Goal: Entertainment & Leisure: Browse casually

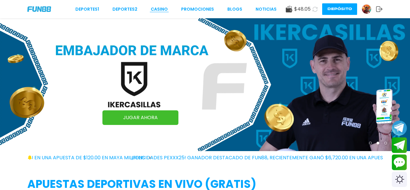
click at [159, 9] on link "CASINO" at bounding box center [159, 9] width 17 height 6
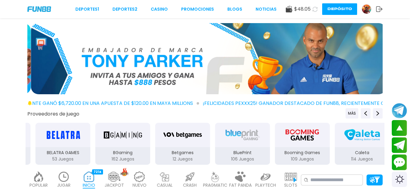
scroll to position [166, 0]
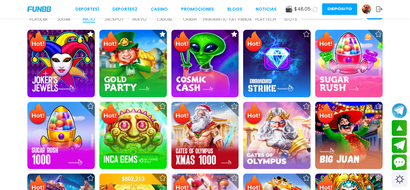
click at [61, 19] on p "JUGAR" at bounding box center [63, 19] width 13 height 6
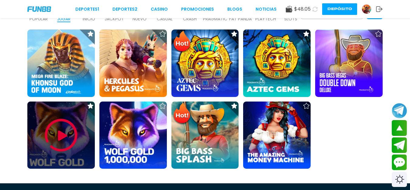
click at [80, 120] on div at bounding box center [60, 135] width 67 height 67
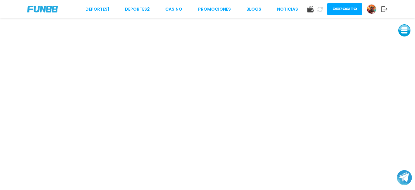
click at [175, 7] on link "CASINO" at bounding box center [173, 9] width 17 height 6
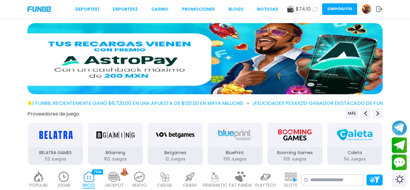
click at [59, 178] on img at bounding box center [64, 176] width 12 height 11
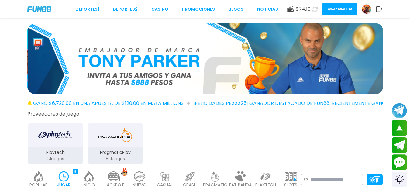
scroll to position [166, 0]
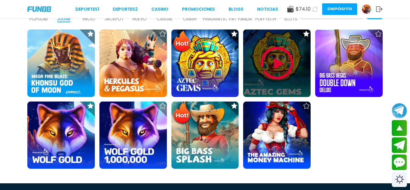
click at [271, 50] on img at bounding box center [277, 63] width 36 height 36
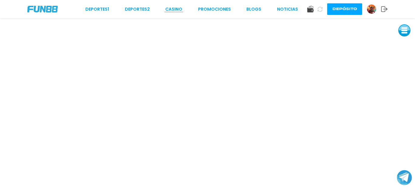
click at [174, 8] on link "CASINO" at bounding box center [173, 9] width 17 height 6
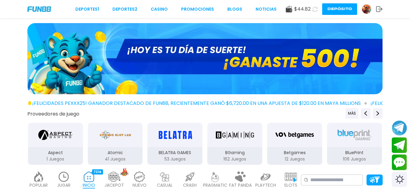
click at [63, 172] on img at bounding box center [64, 176] width 12 height 11
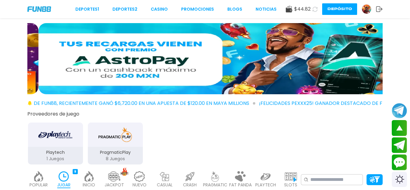
scroll to position [166, 0]
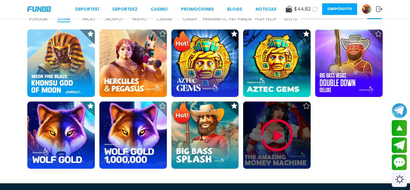
click at [268, 112] on div at bounding box center [276, 135] width 67 height 67
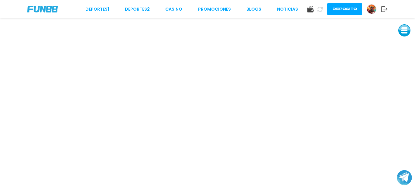
click at [168, 10] on link "CASINO" at bounding box center [173, 9] width 17 height 6
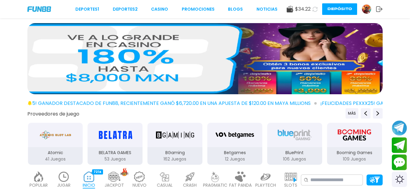
click at [9, 121] on div "Proveedores de juego MÁS 3Oaks 70 Juegos Aspect 1 Juegos Atomic 41 Juegos BELAT…" at bounding box center [205, 136] width 410 height 57
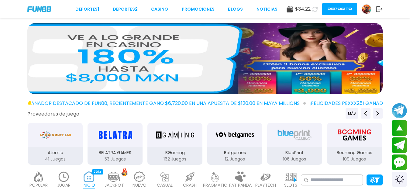
scroll to position [166, 0]
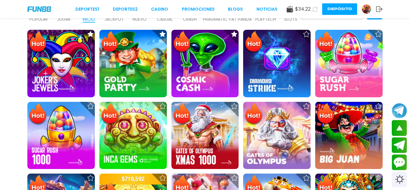
click at [64, 18] on p "JUGAR" at bounding box center [63, 19] width 13 height 6
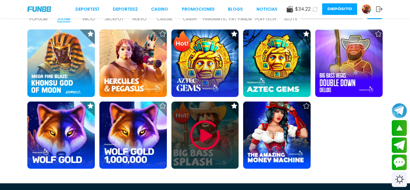
click at [210, 115] on div at bounding box center [204, 135] width 67 height 67
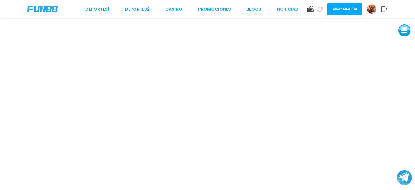
click at [175, 8] on link "CASINO" at bounding box center [173, 9] width 17 height 6
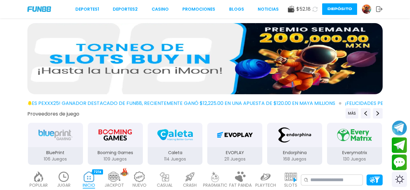
click at [57, 179] on div "JUGAR 9" at bounding box center [64, 180] width 22 height 24
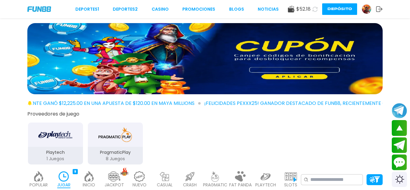
scroll to position [166, 0]
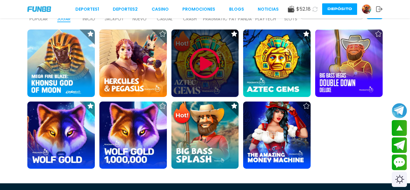
click at [214, 53] on img at bounding box center [205, 63] width 36 height 36
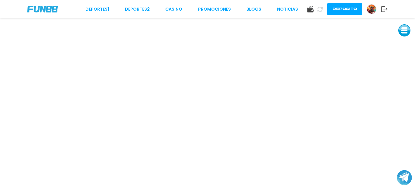
click at [176, 9] on link "CASINO" at bounding box center [173, 9] width 17 height 6
